Goal: Book appointment/travel/reservation

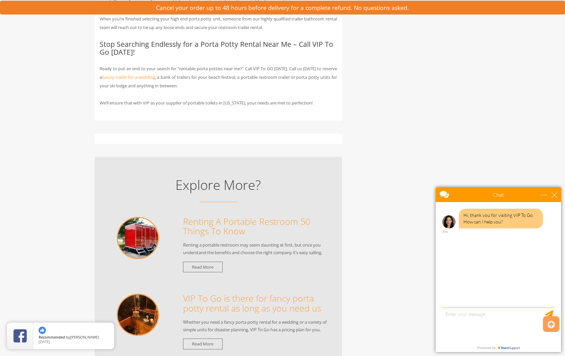
scroll to position [966, 0]
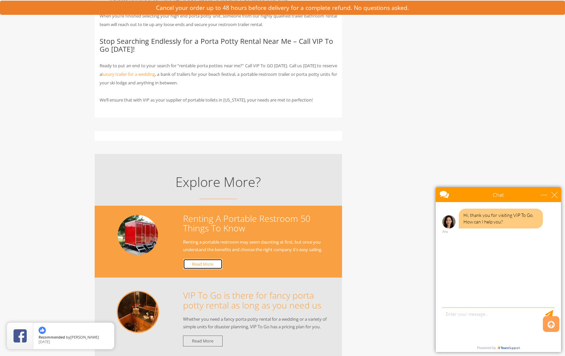
click at [191, 259] on link "Read More" at bounding box center [203, 264] width 40 height 11
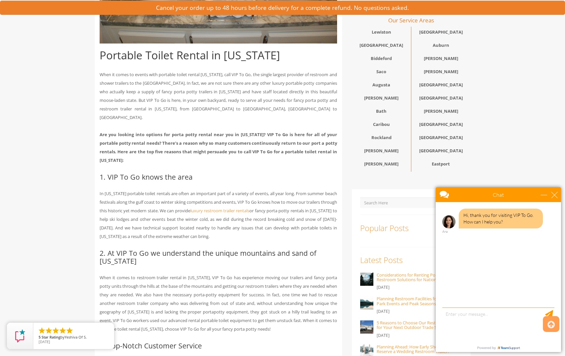
scroll to position [256, 0]
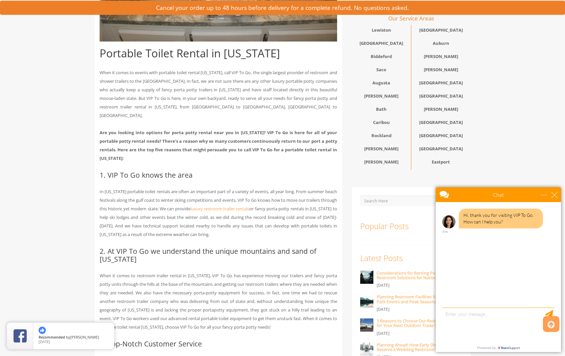
click at [381, 110] on div "Bath" at bounding box center [381, 110] width 59 height 13
click at [452, 313] on textarea "type your message" at bounding box center [498, 324] width 112 height 35
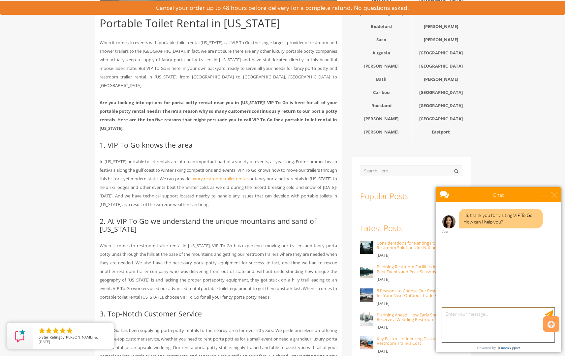
scroll to position [0, 0]
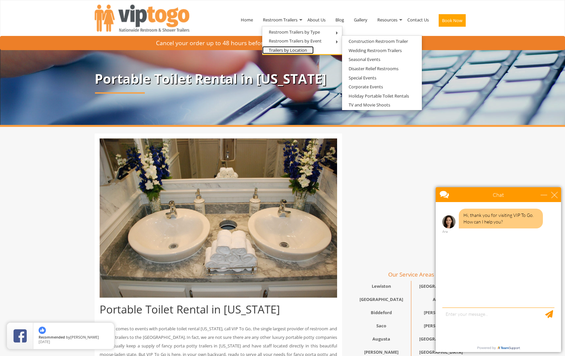
click at [284, 50] on link "Trailers by Location" at bounding box center [287, 50] width 51 height 8
click at [312, 42] on link "Restroom Trailers by Event" at bounding box center [295, 41] width 66 height 8
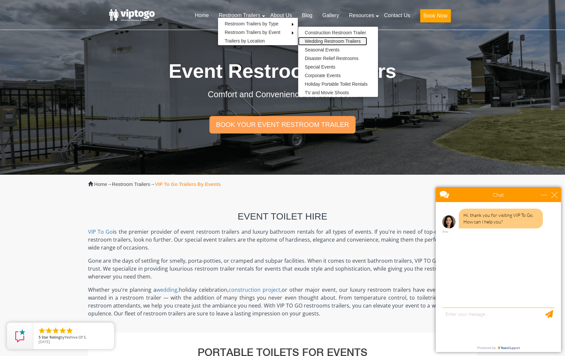
click at [332, 39] on link "Wedding Restroom Trailers" at bounding box center [332, 41] width 69 height 9
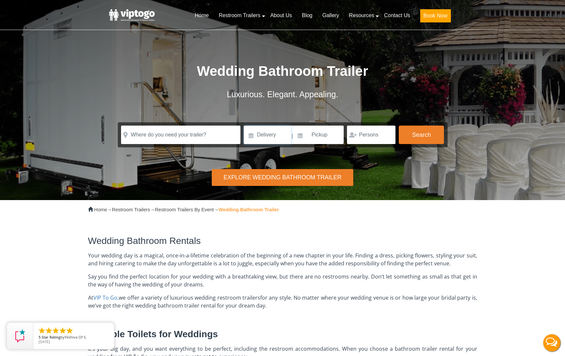
click at [269, 138] on input at bounding box center [267, 135] width 47 height 18
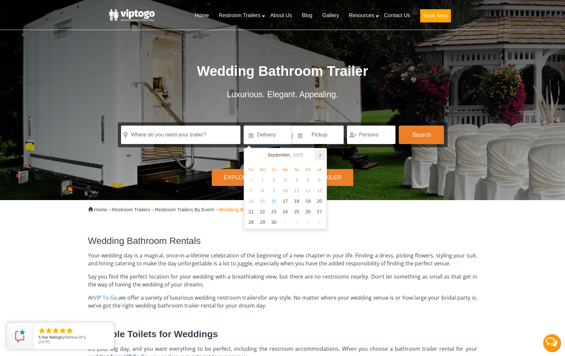
click at [316, 155] on icon at bounding box center [319, 155] width 11 height 11
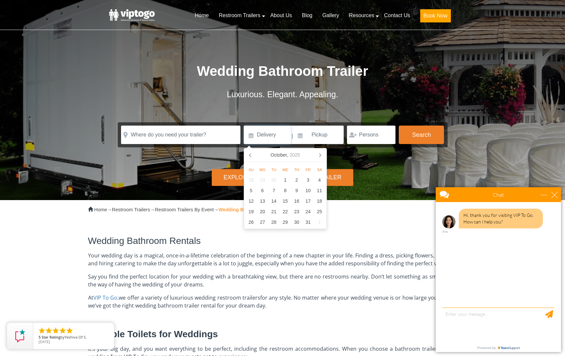
click at [316, 155] on icon at bounding box center [319, 155] width 11 height 11
click at [316, 154] on icon at bounding box center [319, 155] width 11 height 11
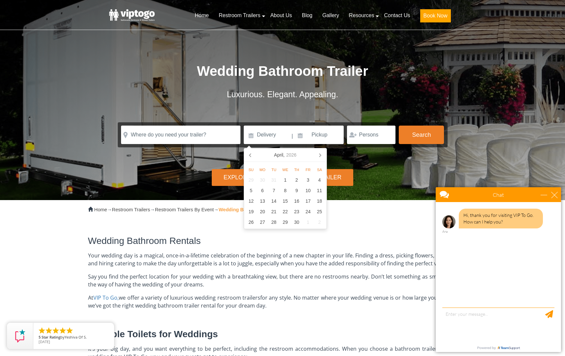
click at [316, 154] on icon at bounding box center [319, 155] width 11 height 11
click at [249, 152] on icon at bounding box center [250, 155] width 11 height 11
click at [316, 201] on div "20" at bounding box center [319, 201] width 12 height 11
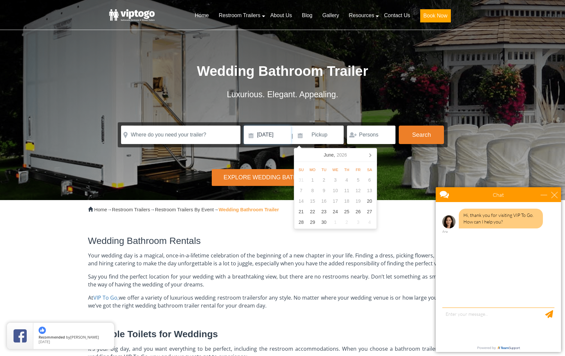
click at [276, 135] on input "06/20/2026" at bounding box center [267, 135] width 47 height 18
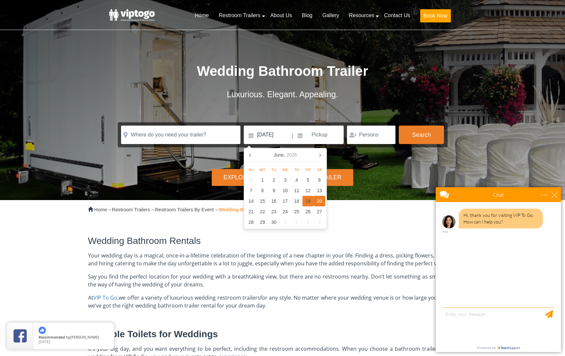
click at [310, 201] on div "19" at bounding box center [308, 201] width 12 height 11
type input "[DATE]"
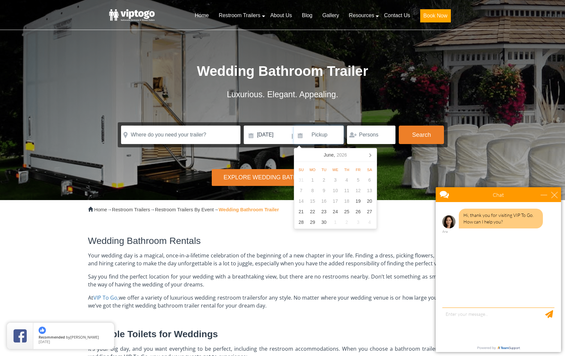
click at [316, 139] on input at bounding box center [319, 135] width 50 height 18
click at [304, 210] on div "21" at bounding box center [301, 211] width 12 height 11
type input "[DATE]"
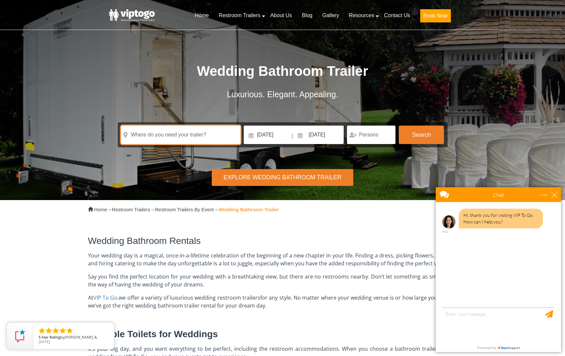
click at [150, 138] on input "text" at bounding box center [180, 135] width 119 height 18
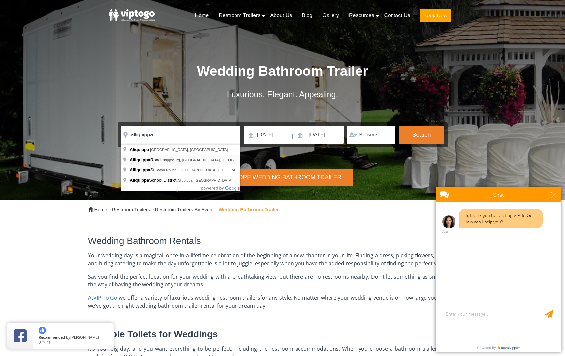
type input "[GEOGRAPHIC_DATA], [GEOGRAPHIC_DATA]"
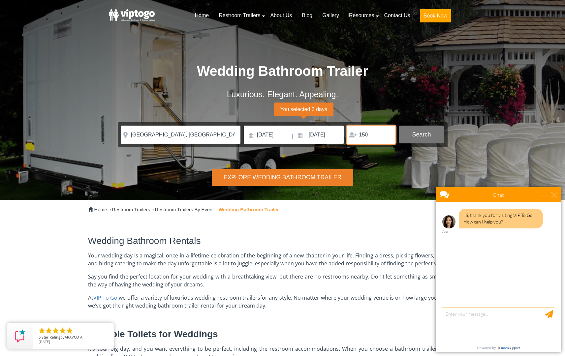
type input "150"
click at [429, 134] on button "Search" at bounding box center [420, 135] width 45 height 18
click at [268, 131] on input "[DATE]" at bounding box center [267, 135] width 47 height 18
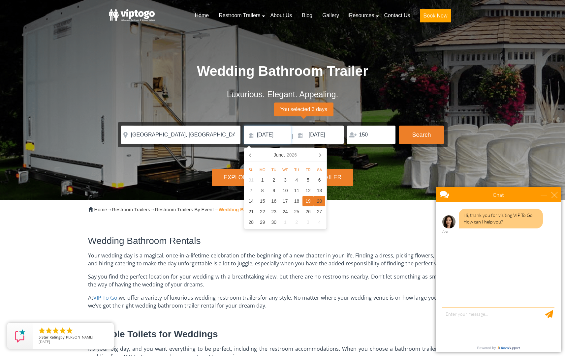
click at [315, 201] on div "20" at bounding box center [319, 201] width 12 height 11
type input "06/20/2026"
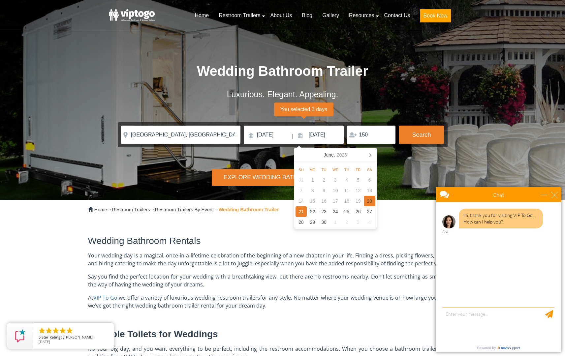
click at [366, 202] on div "20" at bounding box center [369, 201] width 12 height 11
type input "06/20/2026"
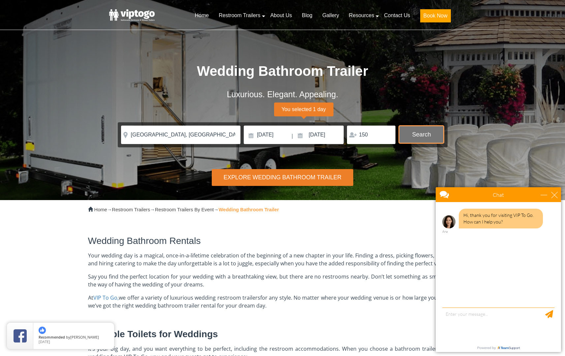
click at [418, 131] on button "Search" at bounding box center [420, 135] width 45 height 18
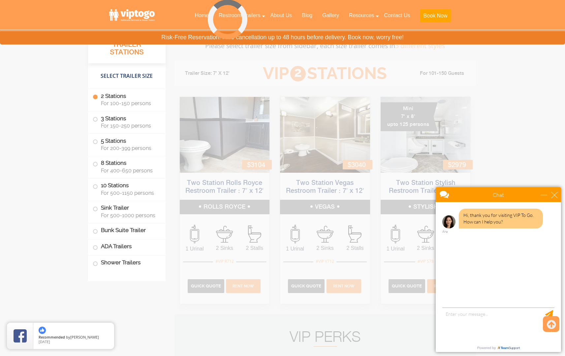
scroll to position [628, 0]
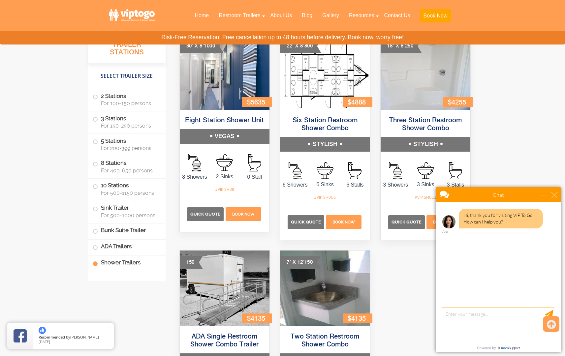
scroll to position [2907, 0]
